Goal: Task Accomplishment & Management: Use online tool/utility

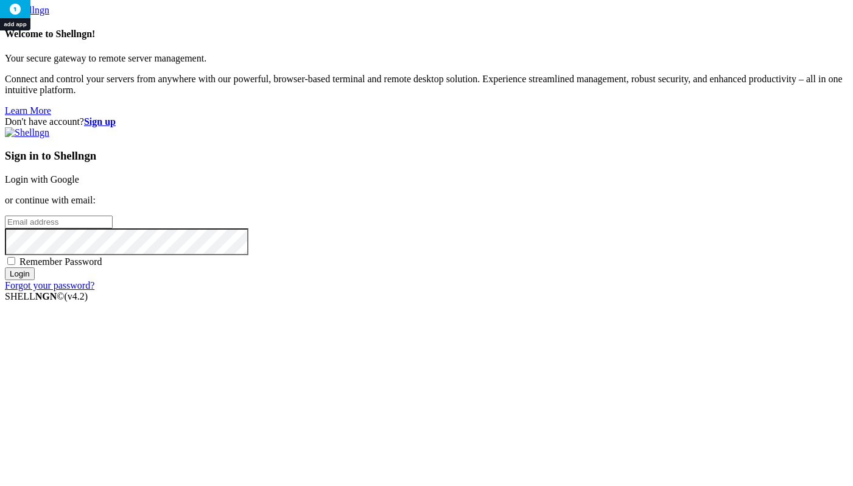
type input "[PERSON_NAME][EMAIL_ADDRESS][DOMAIN_NAME]"
click at [35, 280] on input "Login" at bounding box center [20, 273] width 30 height 13
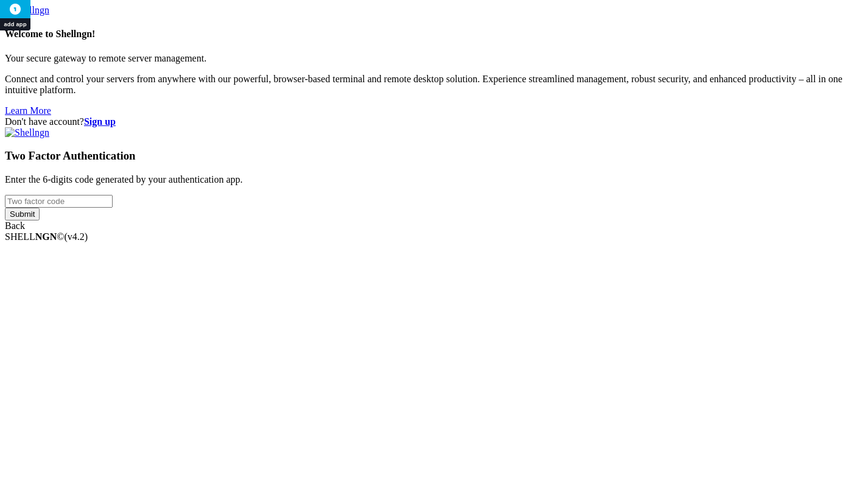
click at [479, 231] on div "Two Factor Authentication Enter the 6-digits code generated by your authenticat…" at bounding box center [426, 179] width 843 height 104
click at [113, 208] on input "number" at bounding box center [59, 201] width 108 height 13
type input "277744"
click at [40, 220] on input "Submit" at bounding box center [22, 214] width 35 height 13
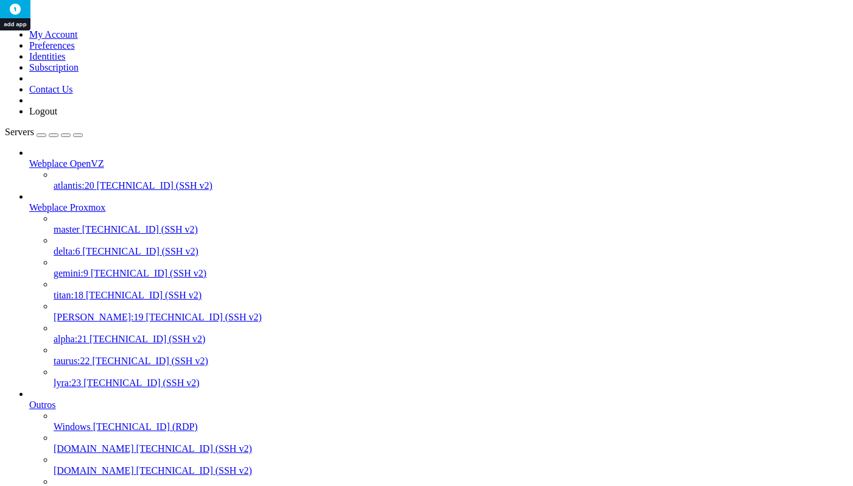
scroll to position [41, 0]
click at [80, 224] on span "master" at bounding box center [67, 229] width 26 height 10
